Goal: Information Seeking & Learning: Check status

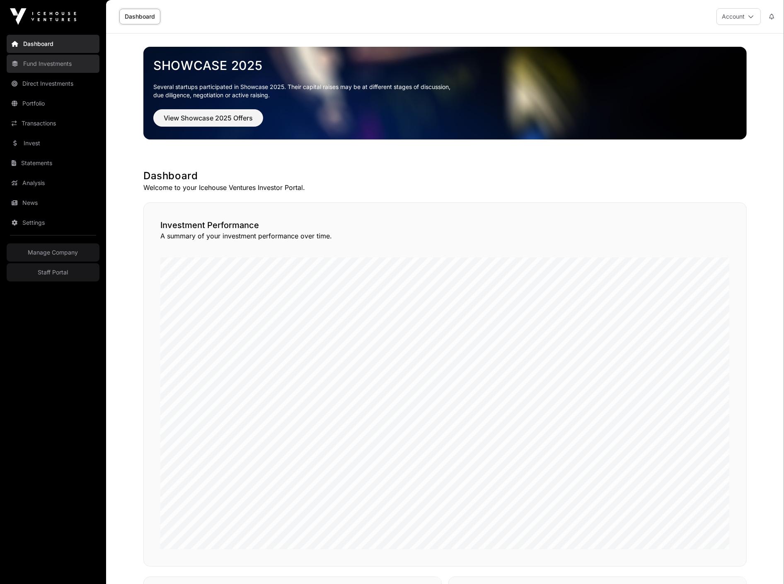
click at [71, 64] on link "Fund Investments" at bounding box center [53, 64] width 93 height 18
click at [65, 64] on link "Fund Investments" at bounding box center [53, 64] width 93 height 18
click at [69, 68] on link "Fund Investments" at bounding box center [53, 64] width 93 height 18
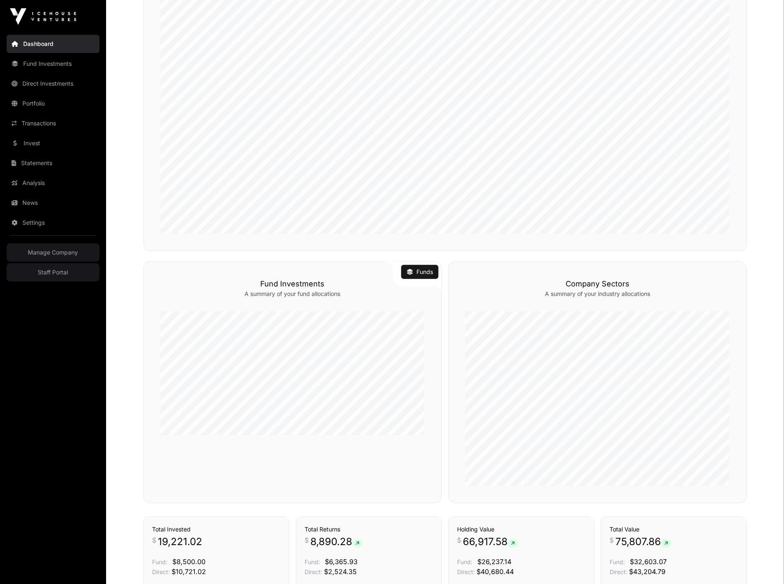
scroll to position [470, 0]
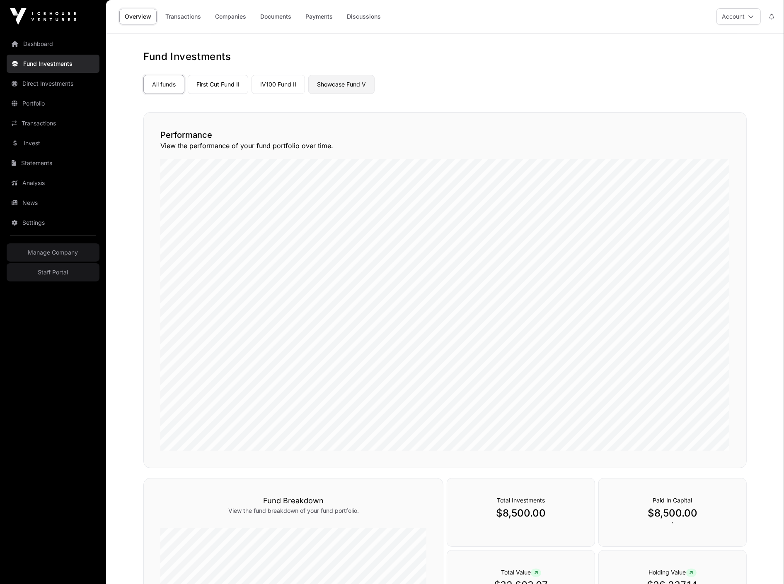
click at [329, 84] on link "Showcase Fund V" at bounding box center [341, 84] width 66 height 19
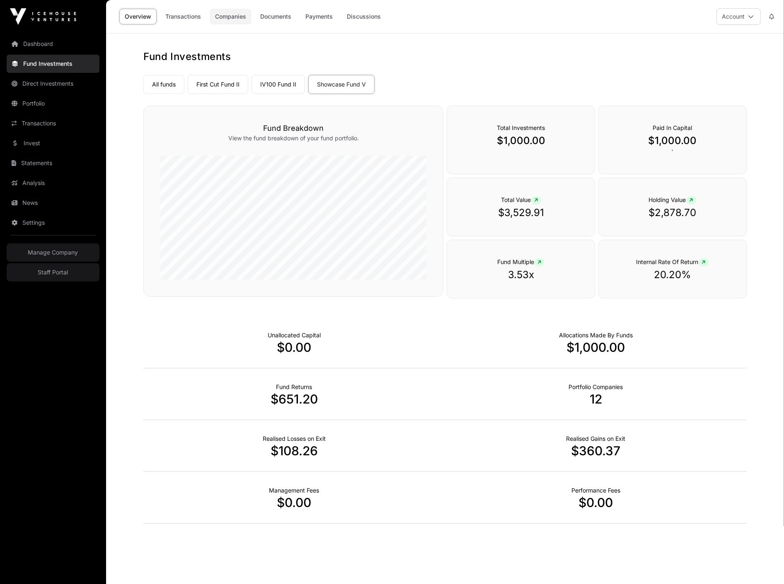
click at [238, 21] on link "Companies" at bounding box center [231, 17] width 42 height 16
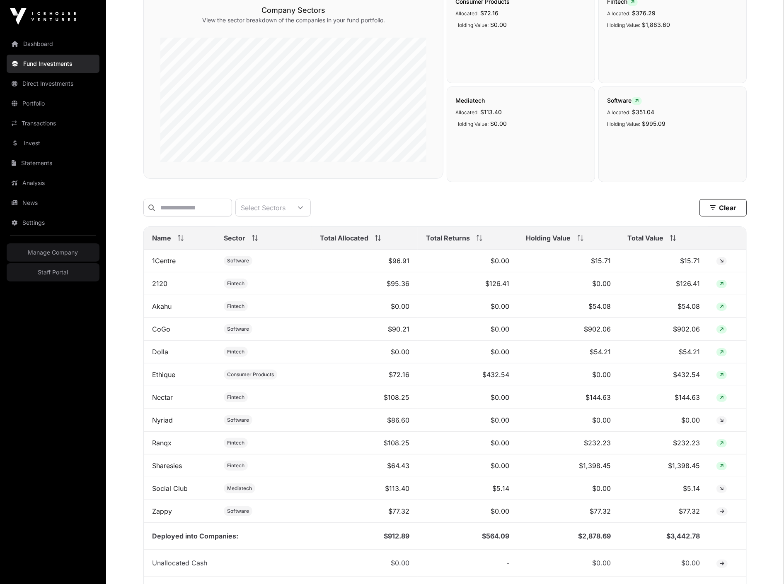
scroll to position [224, 0]
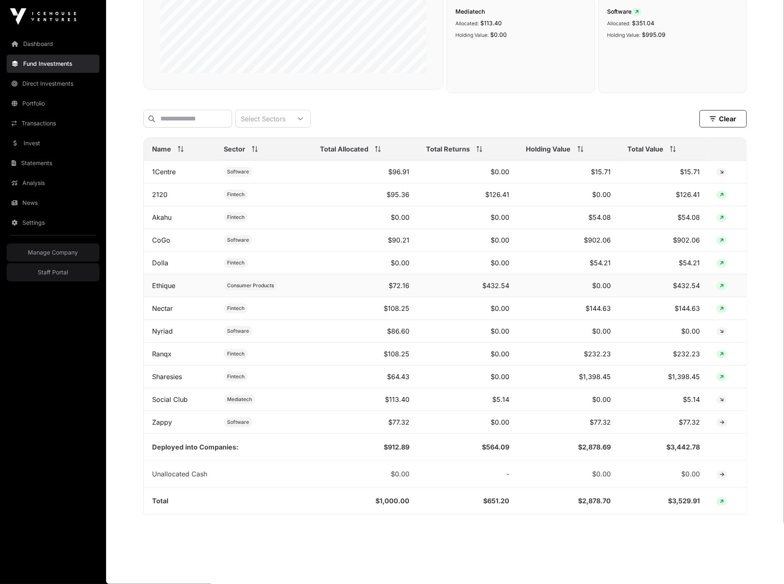
click at [504, 286] on td "$432.54" at bounding box center [467, 286] width 100 height 23
click at [503, 186] on td "$126.41" at bounding box center [467, 194] width 100 height 23
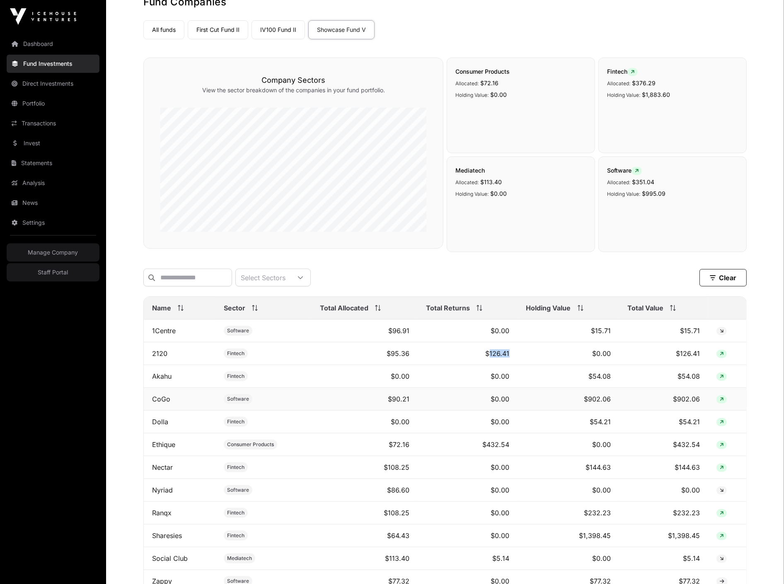
scroll to position [0, 0]
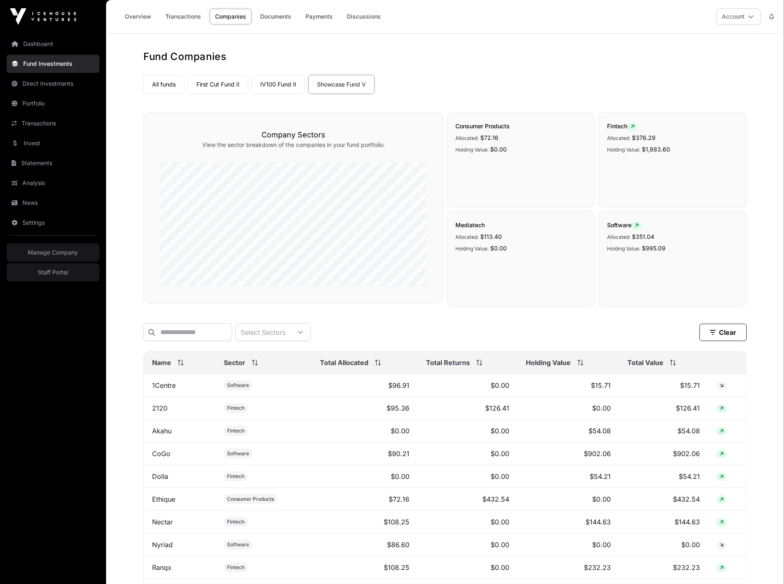
click at [32, 25] on div "Dashboard Fund Investments Direct Investments Portfolio Transactions Invest Sta…" at bounding box center [53, 292] width 106 height 584
click at [46, 43] on link "Dashboard" at bounding box center [53, 44] width 93 height 18
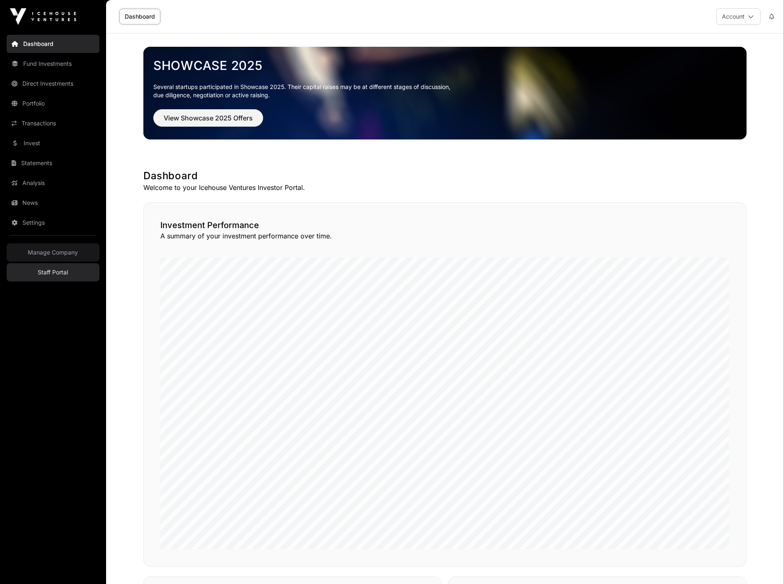
click at [66, 267] on link "Staff Portal" at bounding box center [53, 272] width 93 height 18
